Goal: Transaction & Acquisition: Purchase product/service

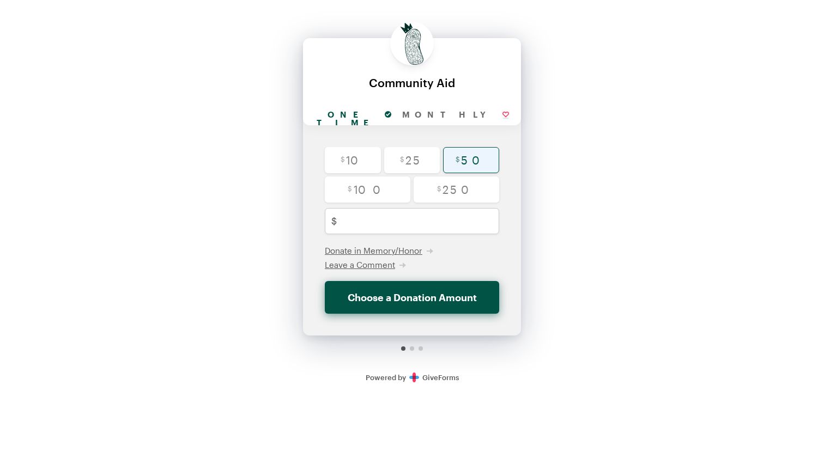
click at [469, 158] on input "radio" at bounding box center [471, 160] width 56 height 26
radio input "true"
type input "50"
checkbox input "false"
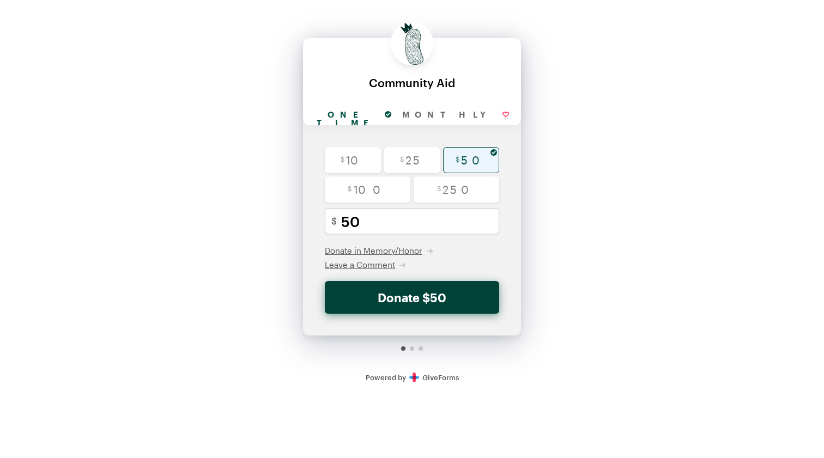
click at [428, 294] on button "Donate $50" at bounding box center [412, 297] width 174 height 33
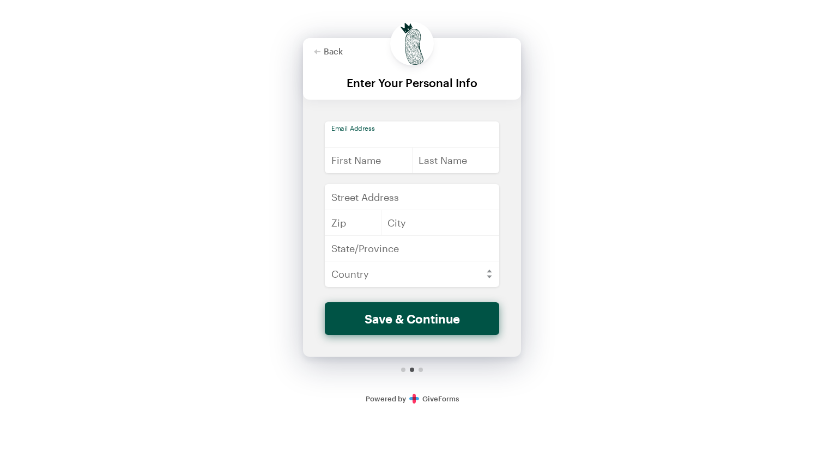
type input "[EMAIL_ADDRESS][DOMAIN_NAME]"
type input "[PERSON_NAME]"
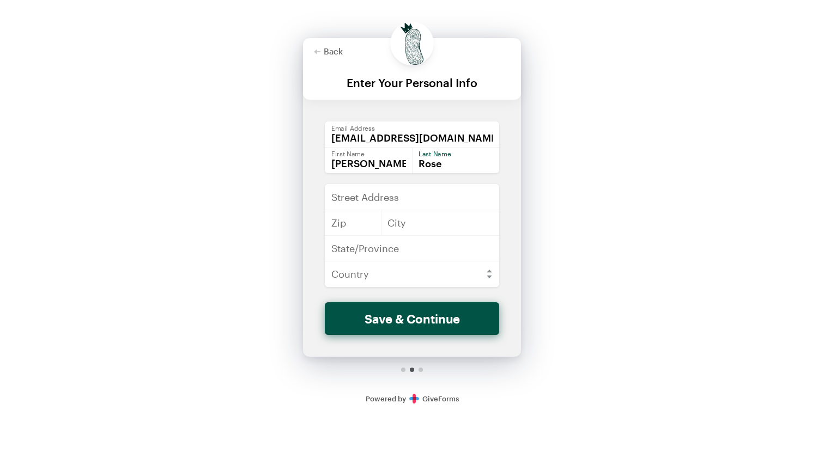
type input "Rose"
type input "[STREET_ADDRESS]"
click at [174, 266] on div "Back Back Enter Your Personal Info For your generous donation of $50 One time M…" at bounding box center [412, 207] width 824 height 415
type input "70117"
type input "[GEOGRAPHIC_DATA]"
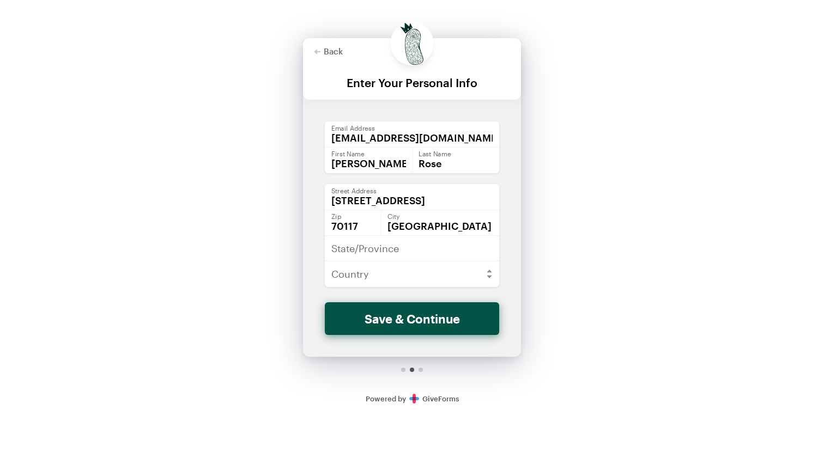
click at [251, 266] on div "Back Back Enter Your Personal Info For your generous donation of $50 One time M…" at bounding box center [412, 207] width 824 height 415
type input "LA"
select select "US"
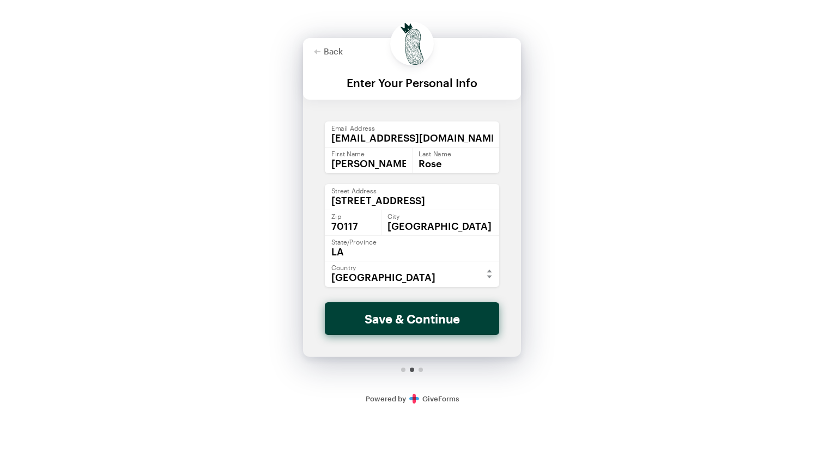
click at [423, 322] on button "Save & Continue" at bounding box center [412, 319] width 174 height 33
checkbox input "false"
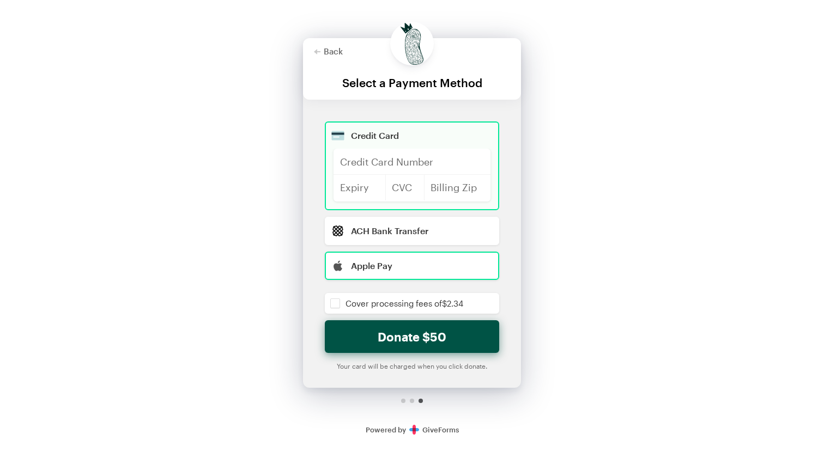
click at [391, 258] on input "radio" at bounding box center [412, 266] width 174 height 28
radio input "true"
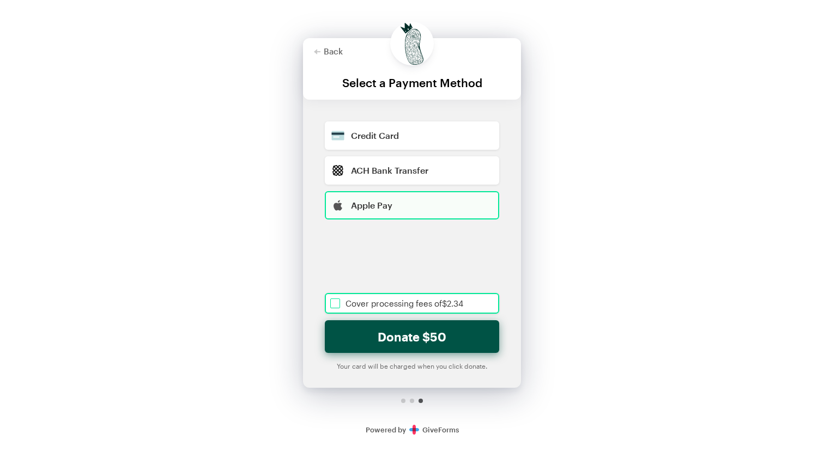
click at [334, 302] on input "checkbox" at bounding box center [412, 303] width 174 height 21
checkbox input "true"
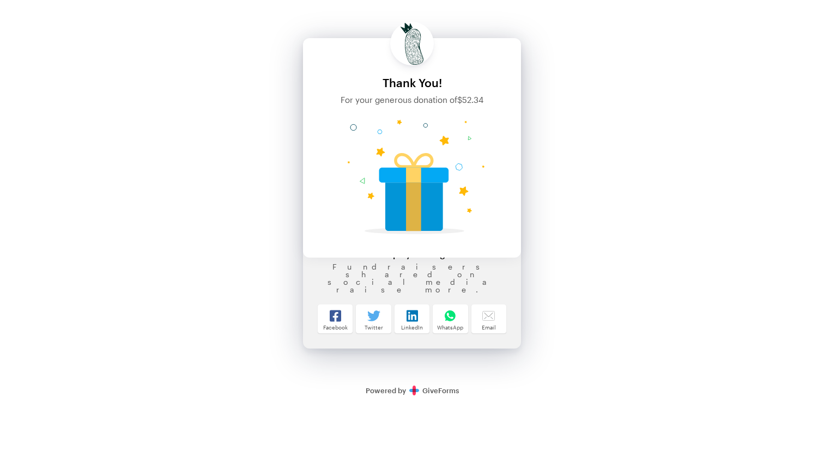
click at [643, 233] on div "Back Back Thank You! For your generous donation of $52.34 One time Monthly $ 10…" at bounding box center [412, 203] width 824 height 407
